Goal: Information Seeking & Learning: Learn about a topic

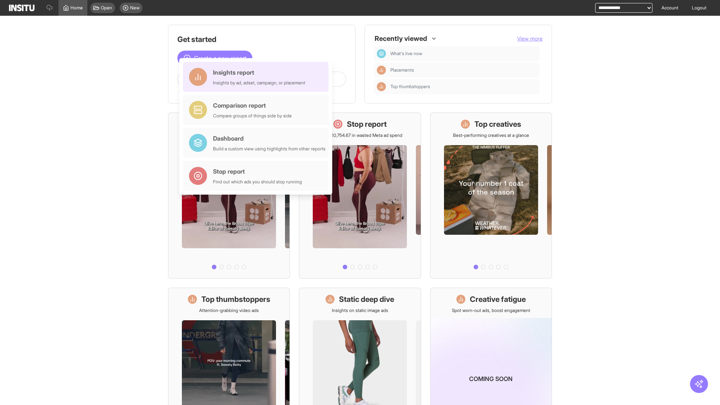
click at [258, 77] on div "Insights report Insights by ad, adset, campaign, or placement" at bounding box center [259, 77] width 92 height 18
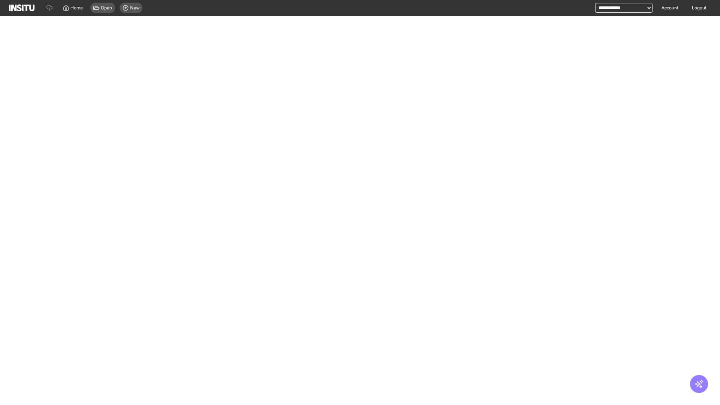
select select "**"
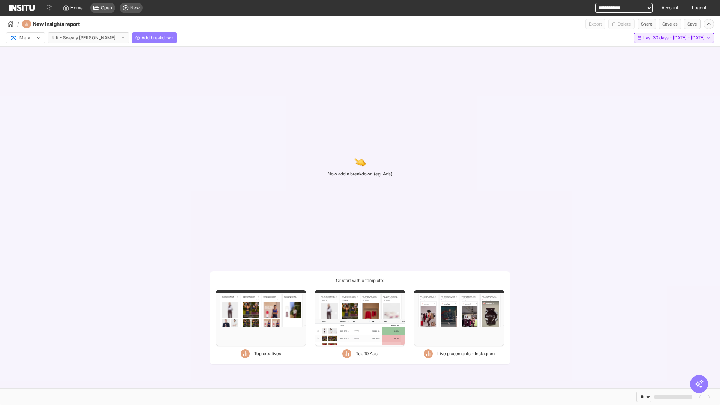
click at [657, 38] on span "Last 30 days - [DATE] - [DATE]" at bounding box center [674, 38] width 62 height 6
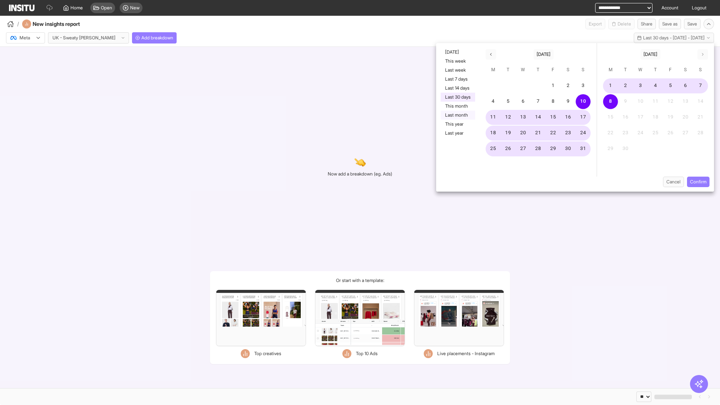
click at [457, 115] on button "Last month" at bounding box center [458, 115] width 35 height 9
